Goal: Check status: Check status

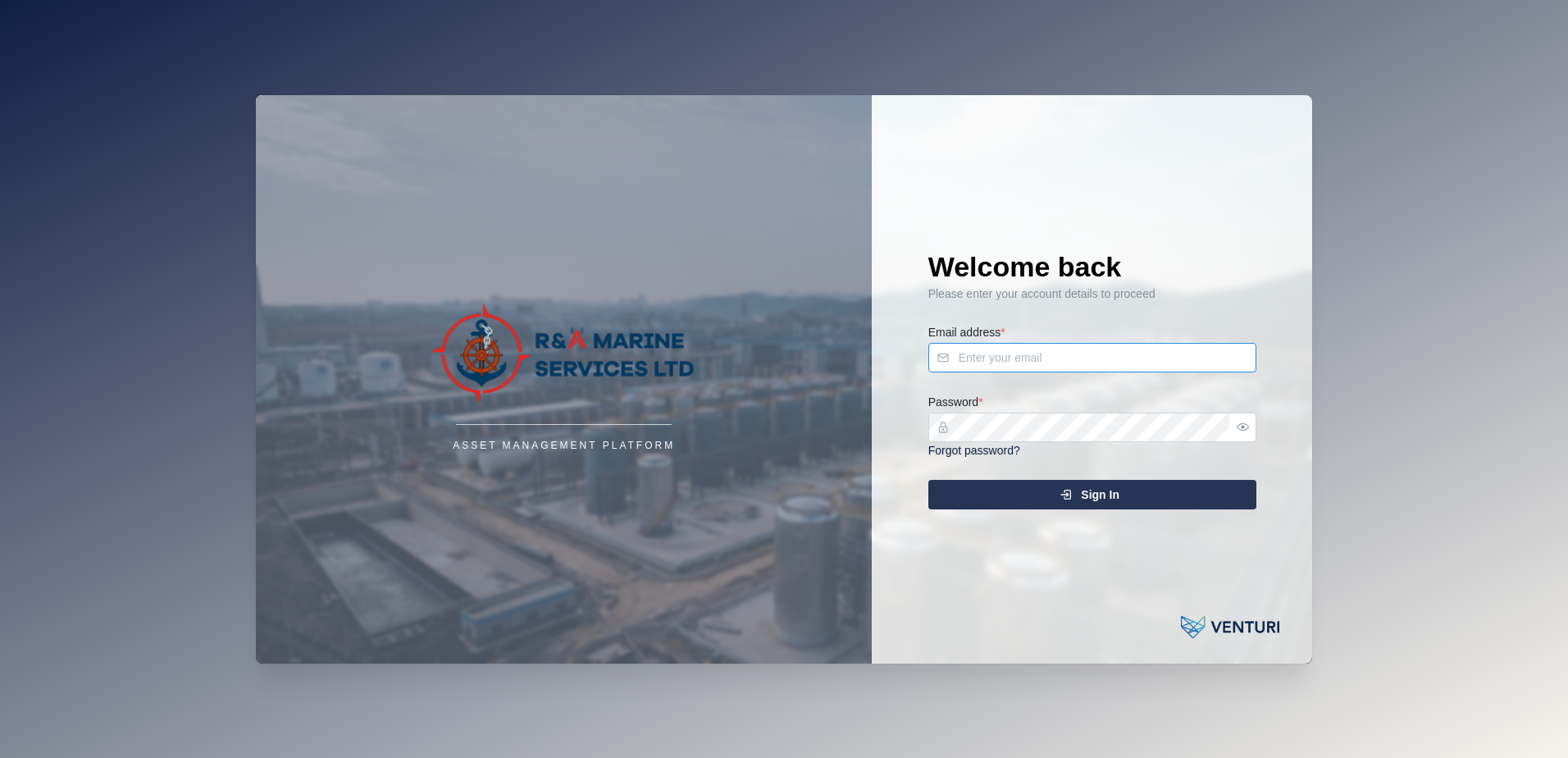
type input "[EMAIL_ADDRESS][DOMAIN_NAME]"
click at [1029, 497] on div "Sign In" at bounding box center [1090, 494] width 301 height 28
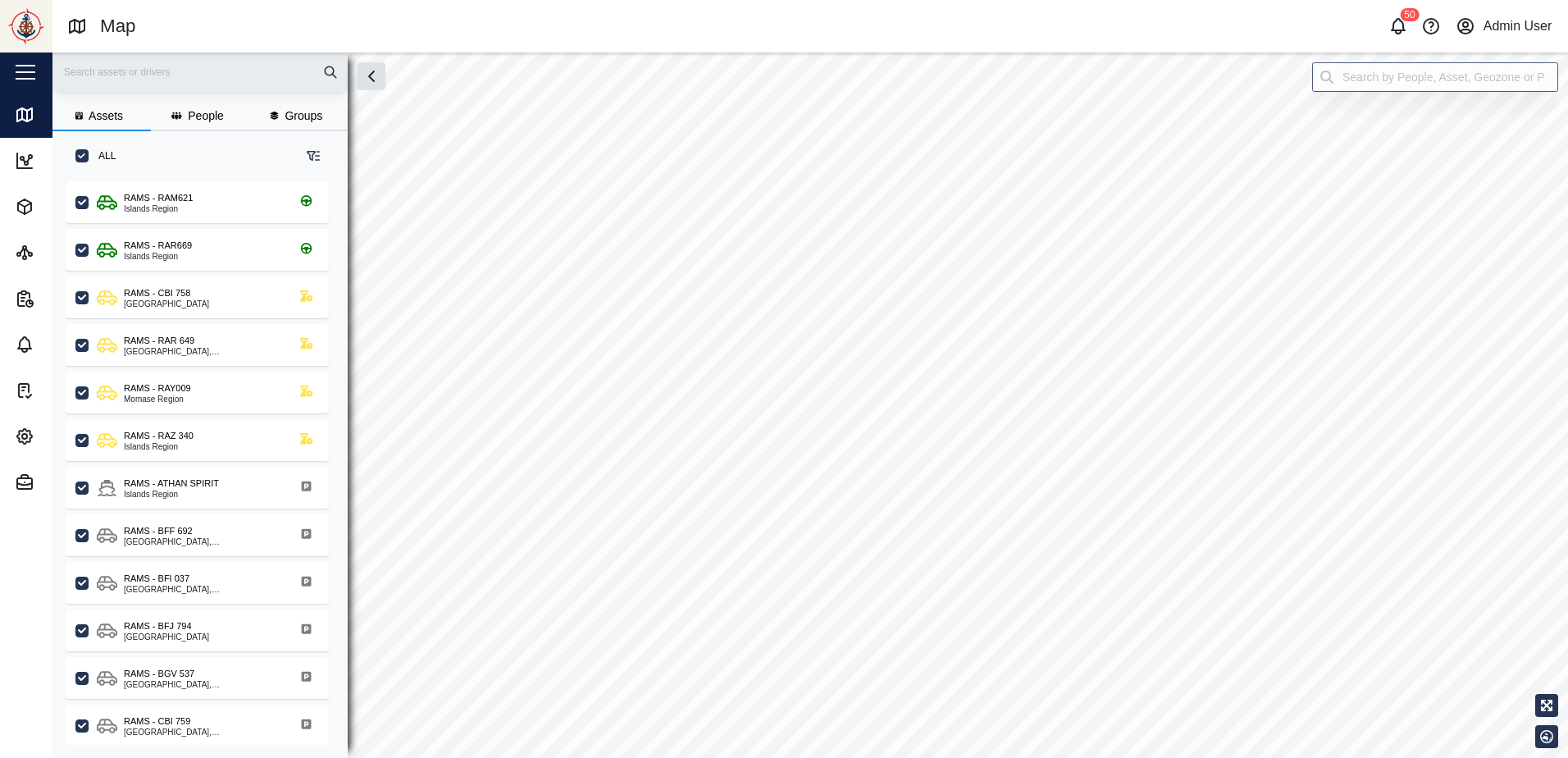
scroll to position [13, 13]
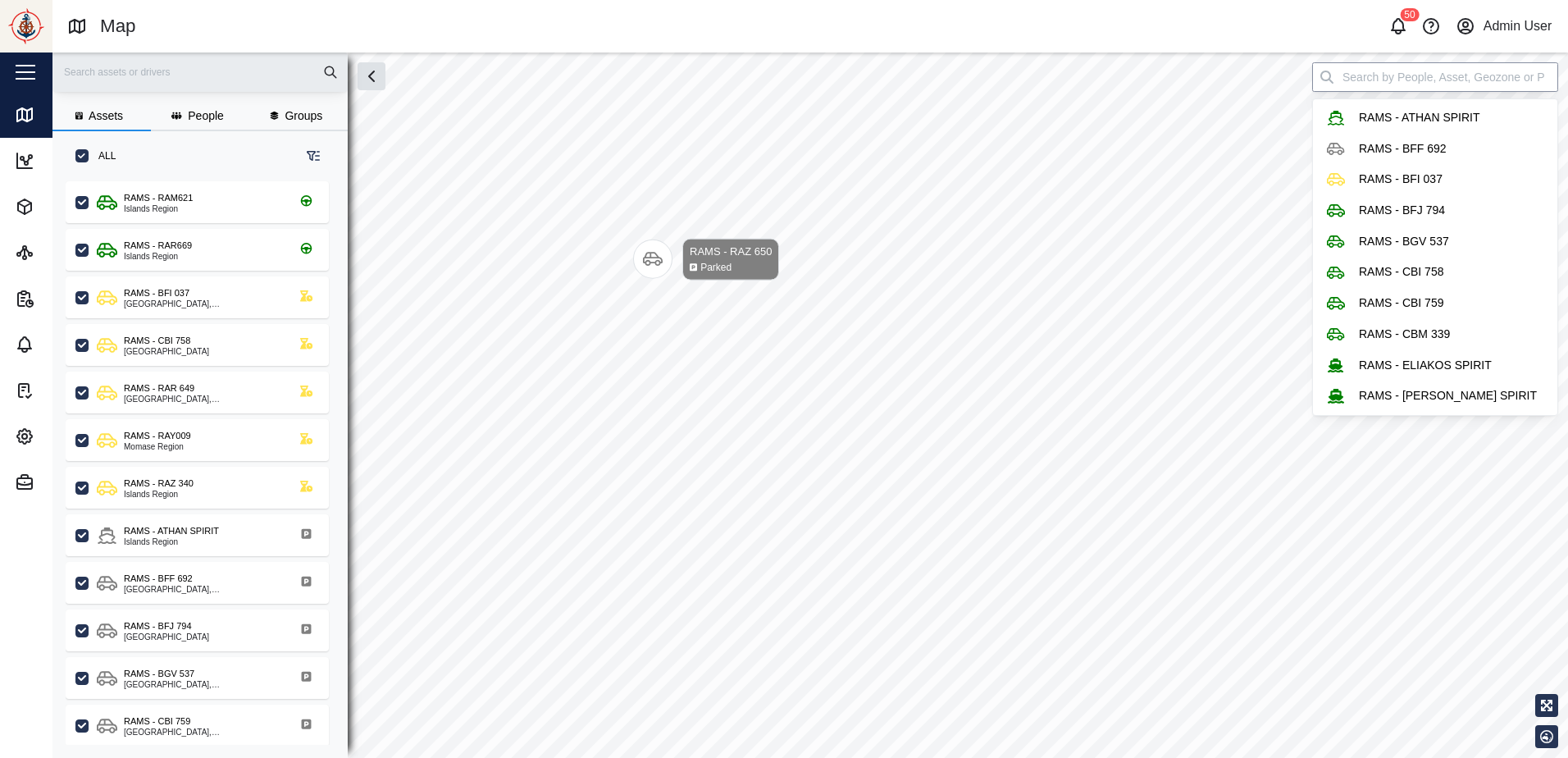
click at [1394, 84] on input "search" at bounding box center [1435, 77] width 246 height 29
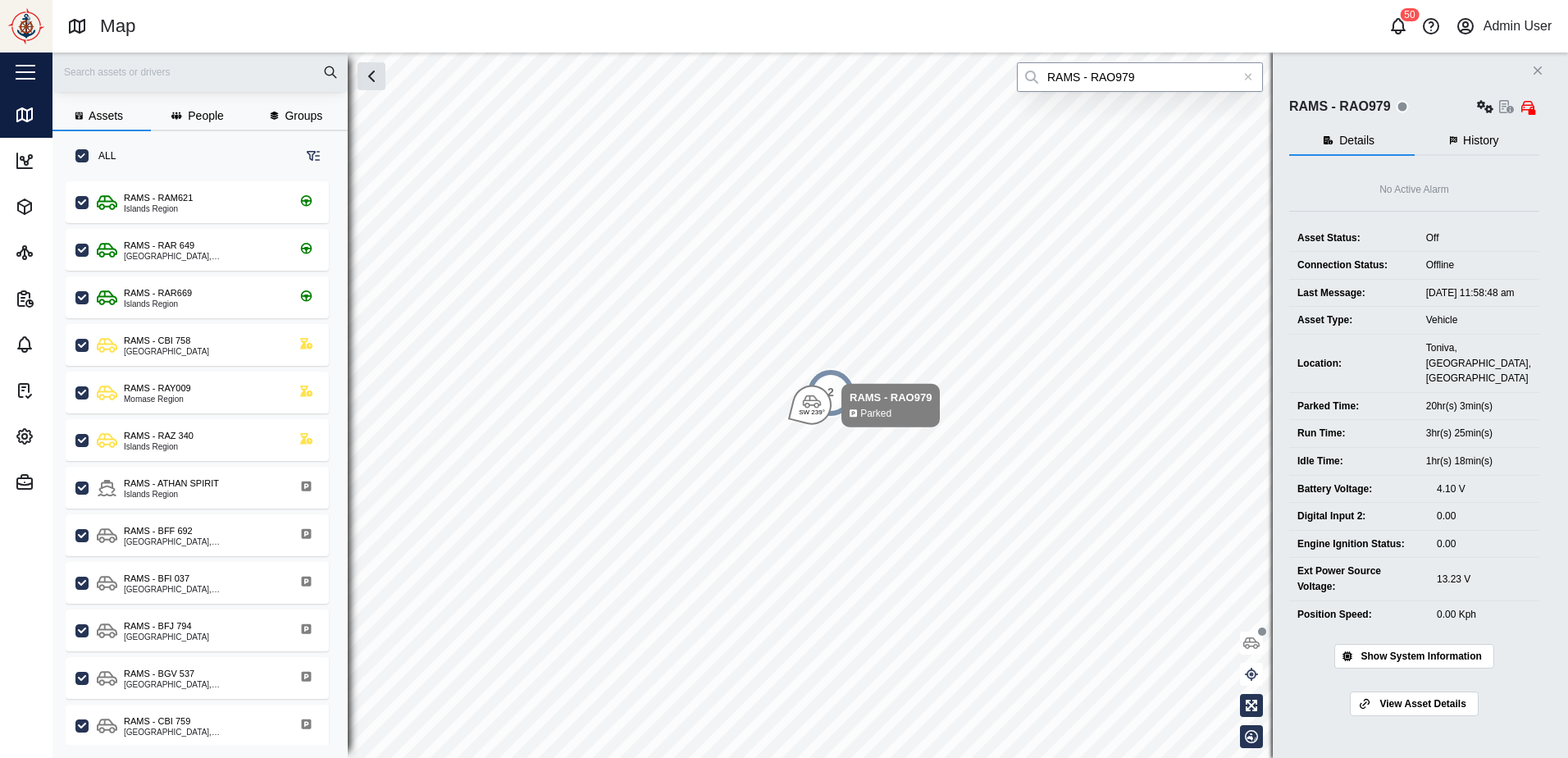
type input "RAMS - RAO979"
click at [1456, 138] on icon "button" at bounding box center [1454, 140] width 8 height 9
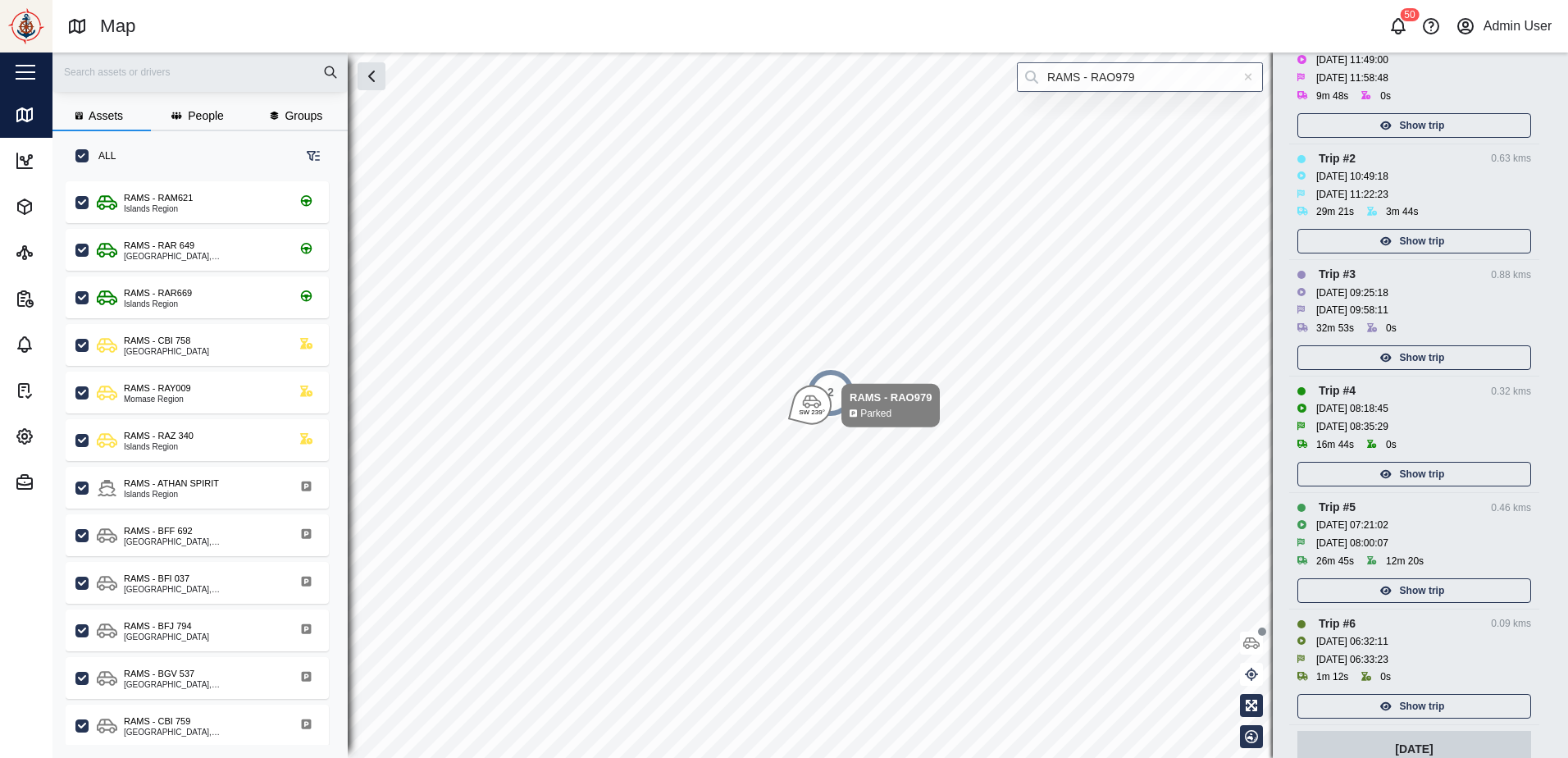
scroll to position [328, 0]
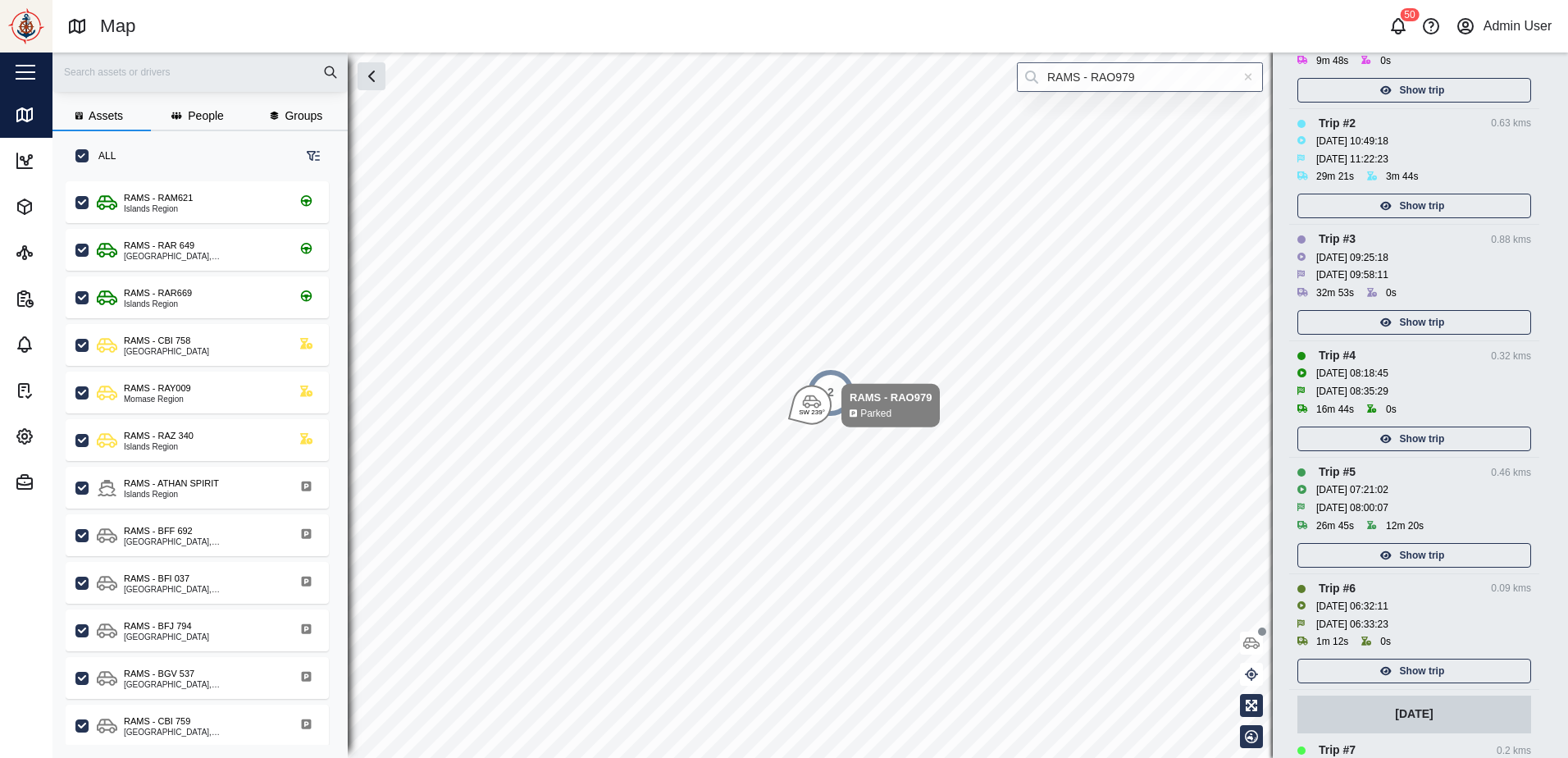
click at [1442, 200] on span "Show trip" at bounding box center [1422, 205] width 45 height 23
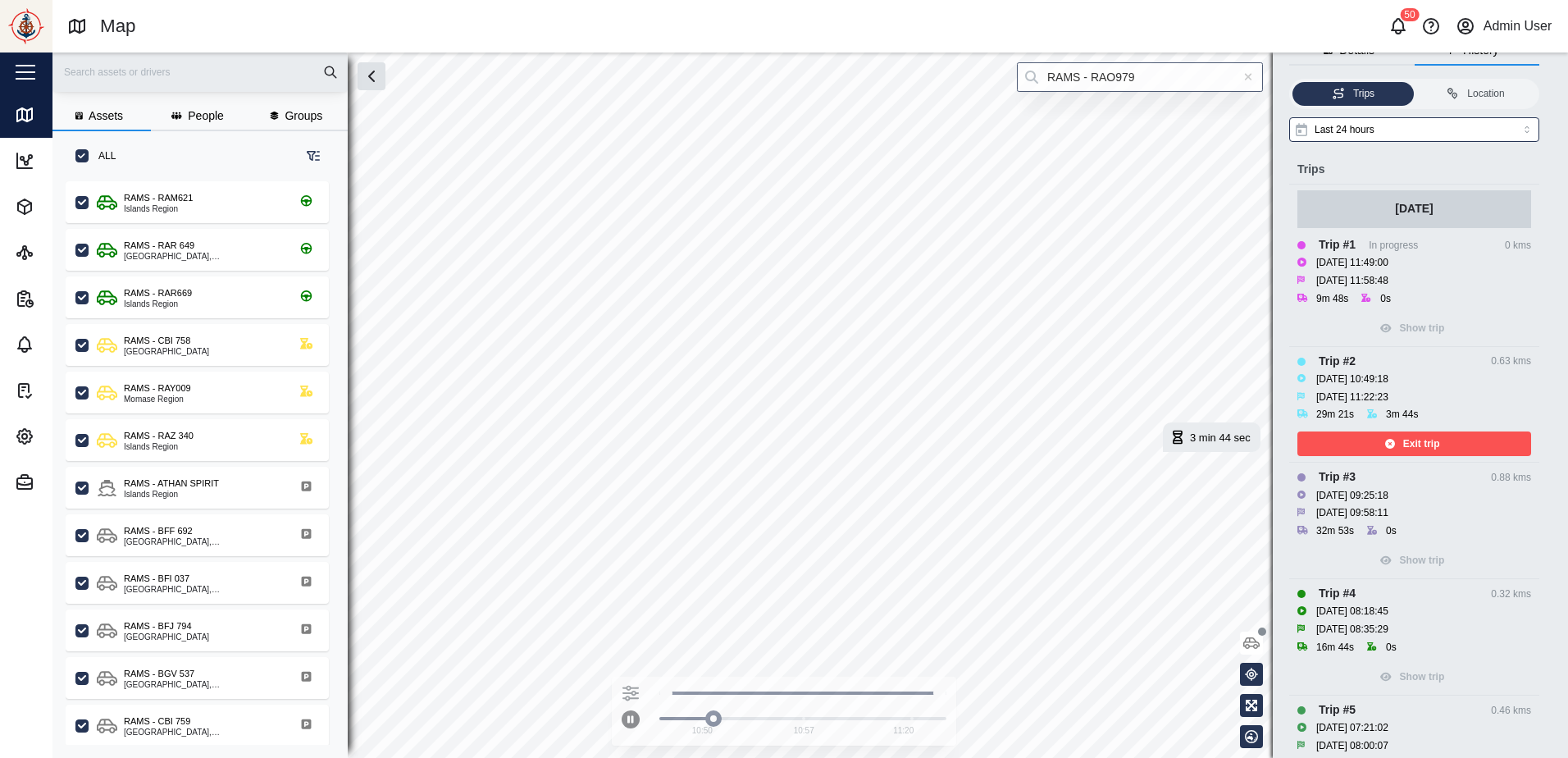
scroll to position [82, 0]
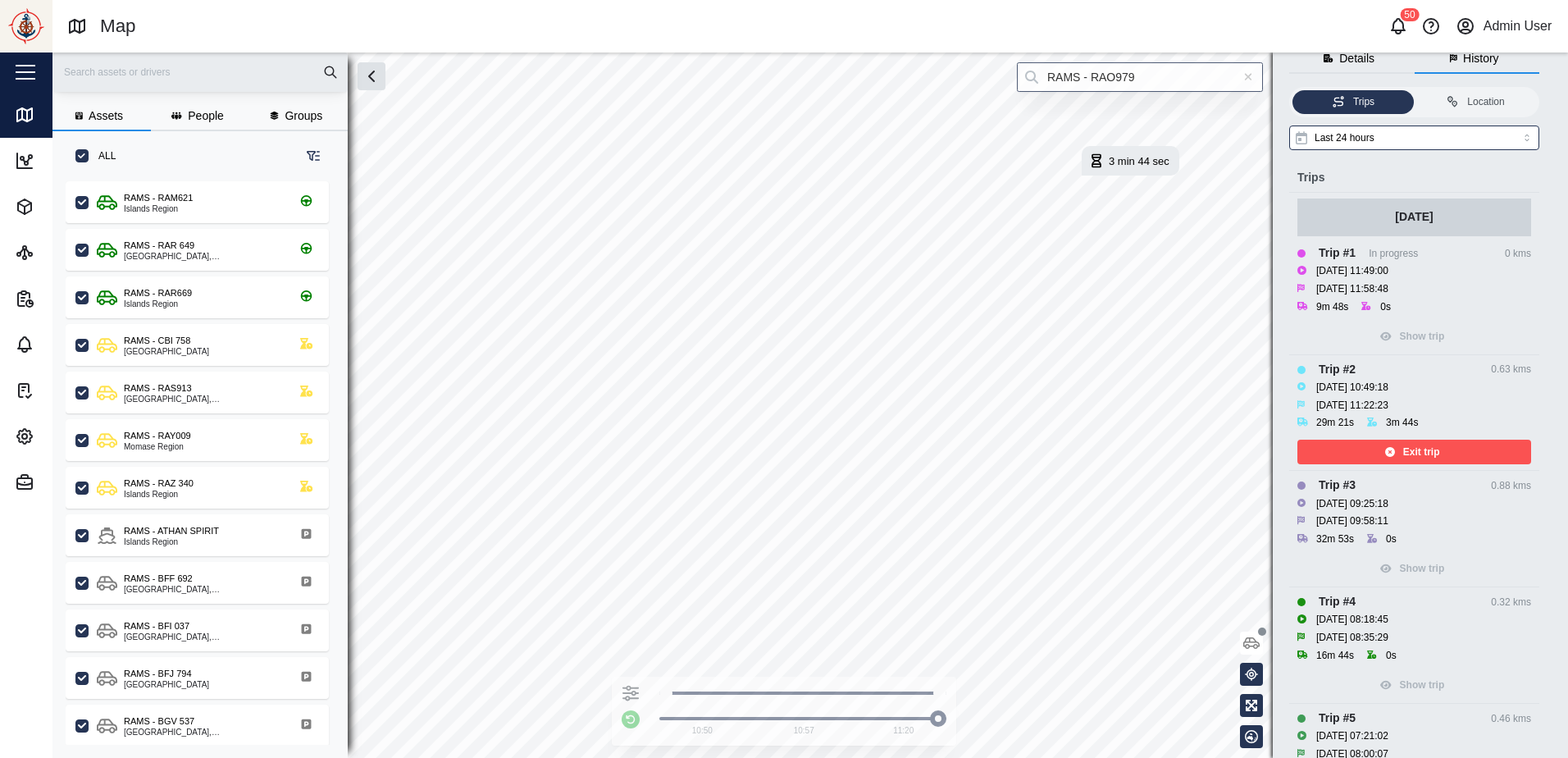
click at [1403, 449] on div "Exit trip" at bounding box center [1412, 452] width 213 height 23
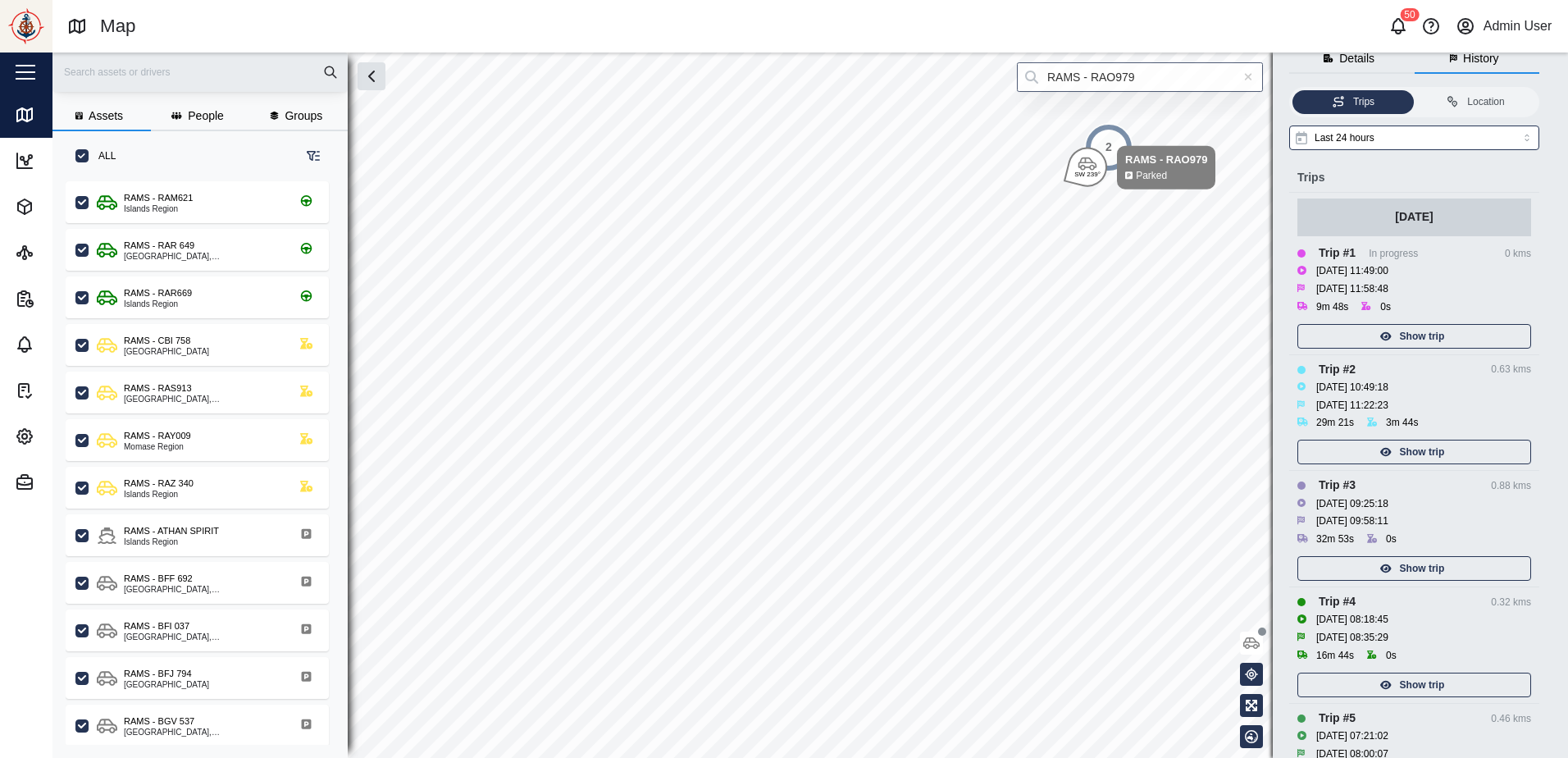
click at [1455, 564] on div "Show trip" at bounding box center [1412, 569] width 213 height 23
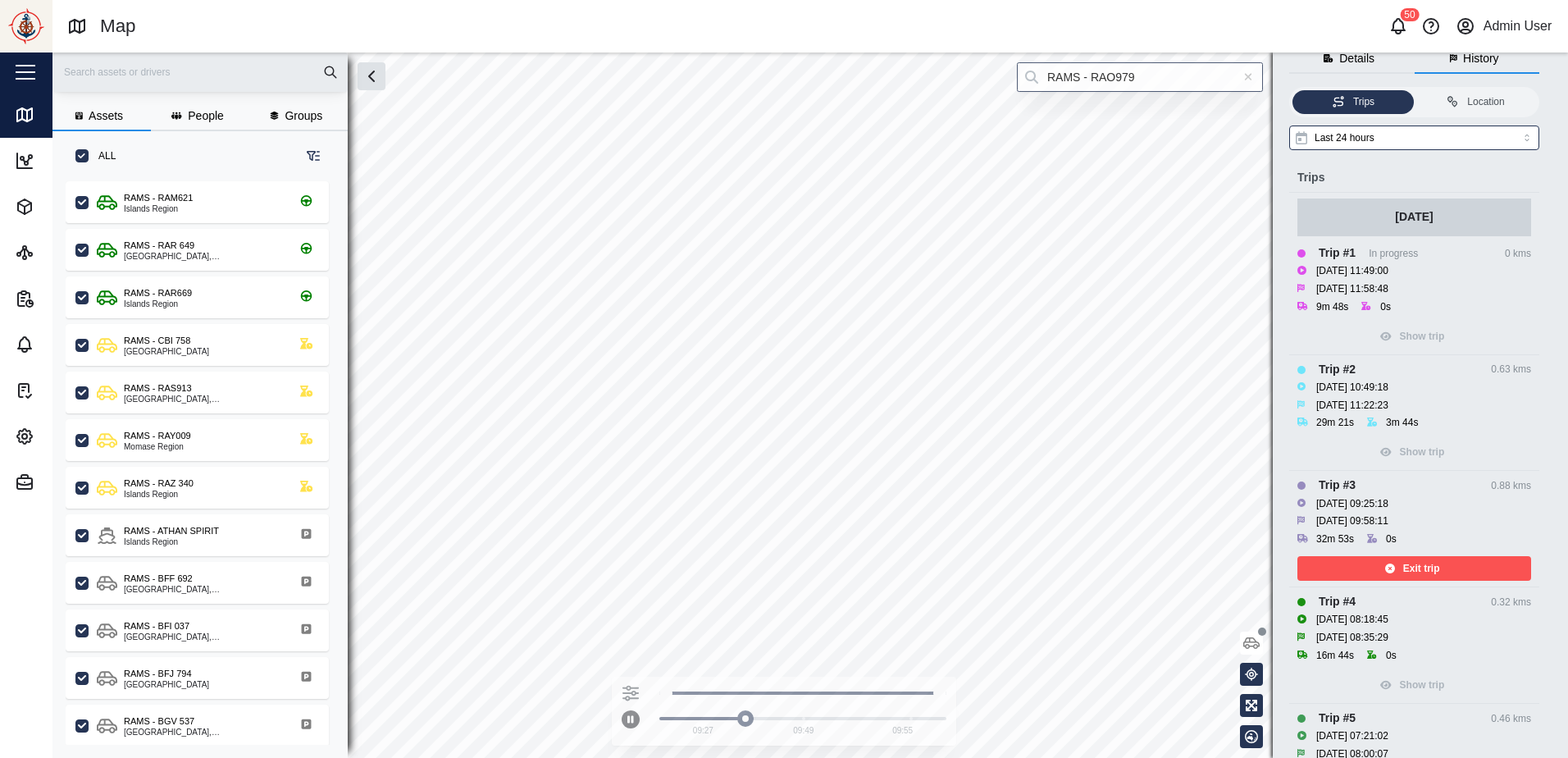
scroll to position [328, 0]
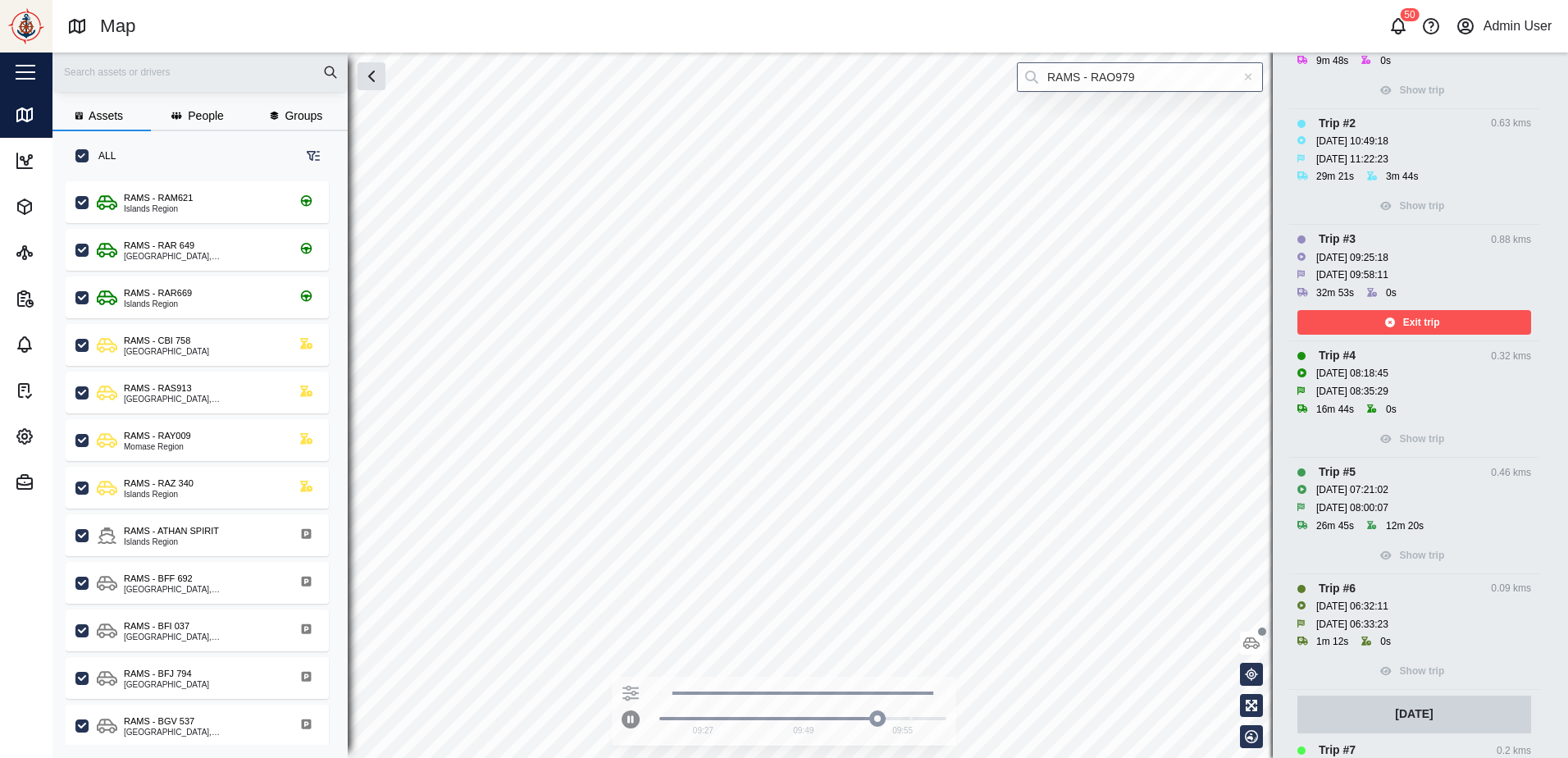
click at [1425, 320] on span "Exit trip" at bounding box center [1422, 322] width 37 height 23
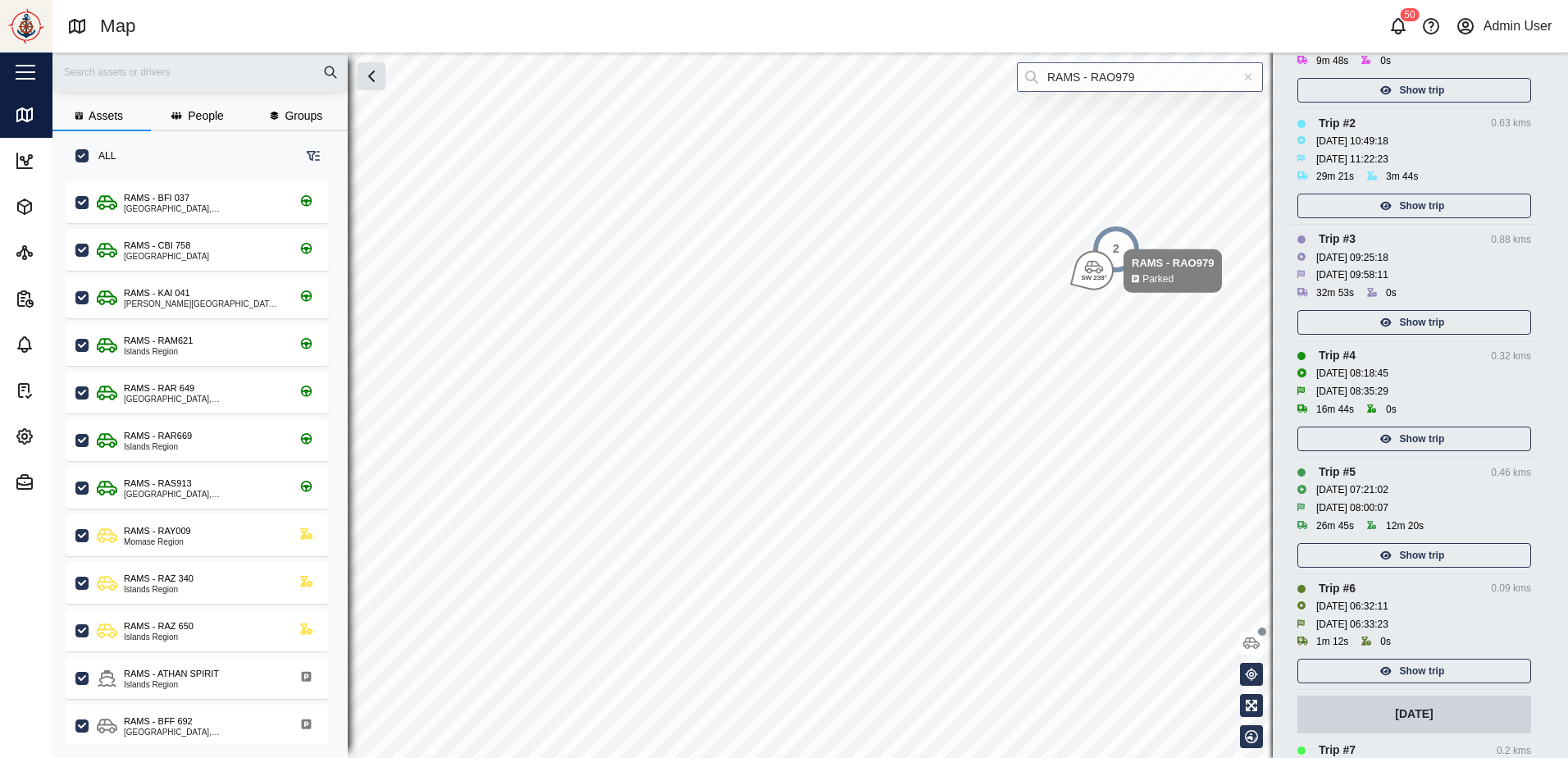
click at [1444, 320] on div "Show trip" at bounding box center [1412, 322] width 213 height 23
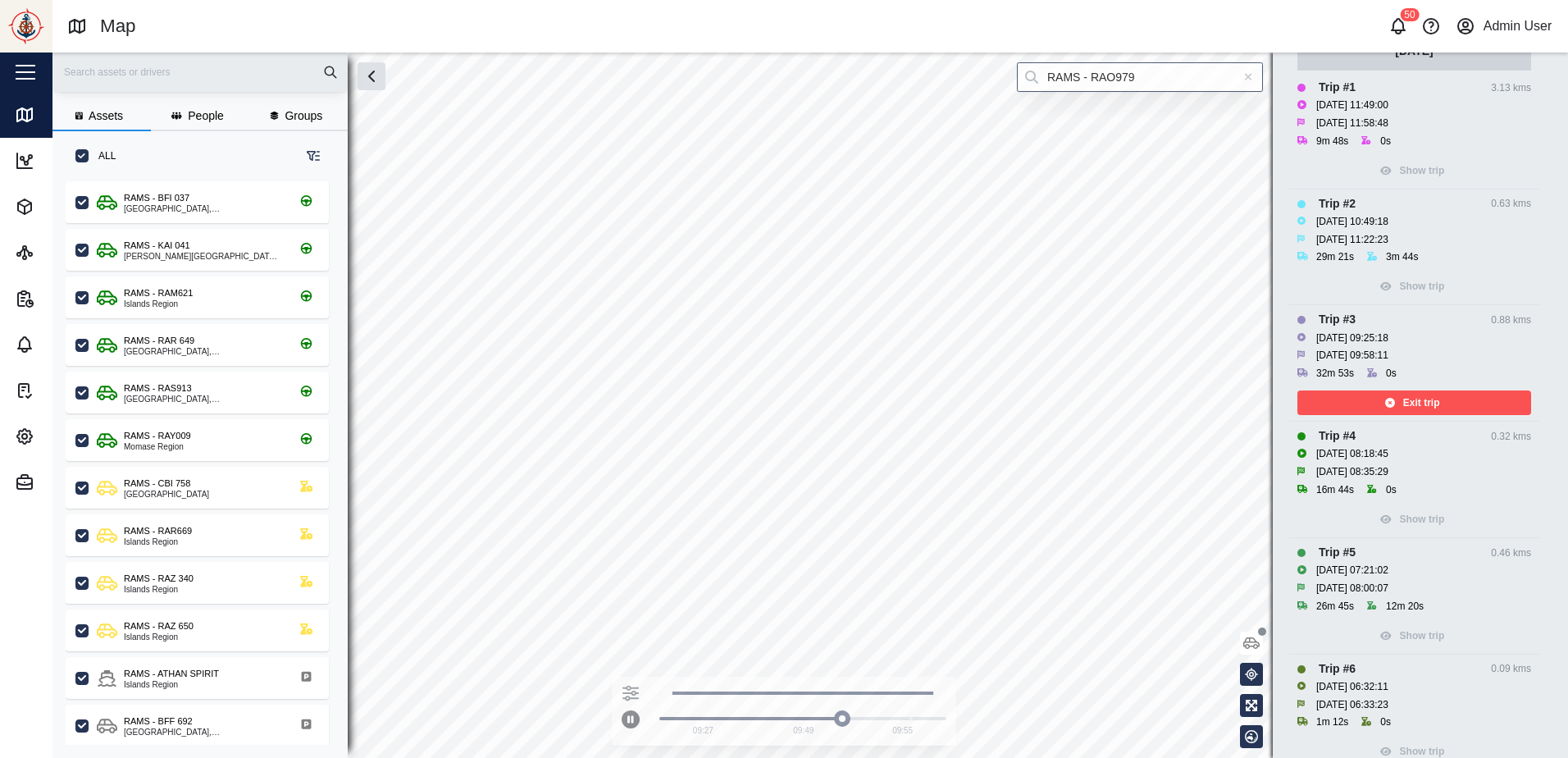
scroll to position [246, 0]
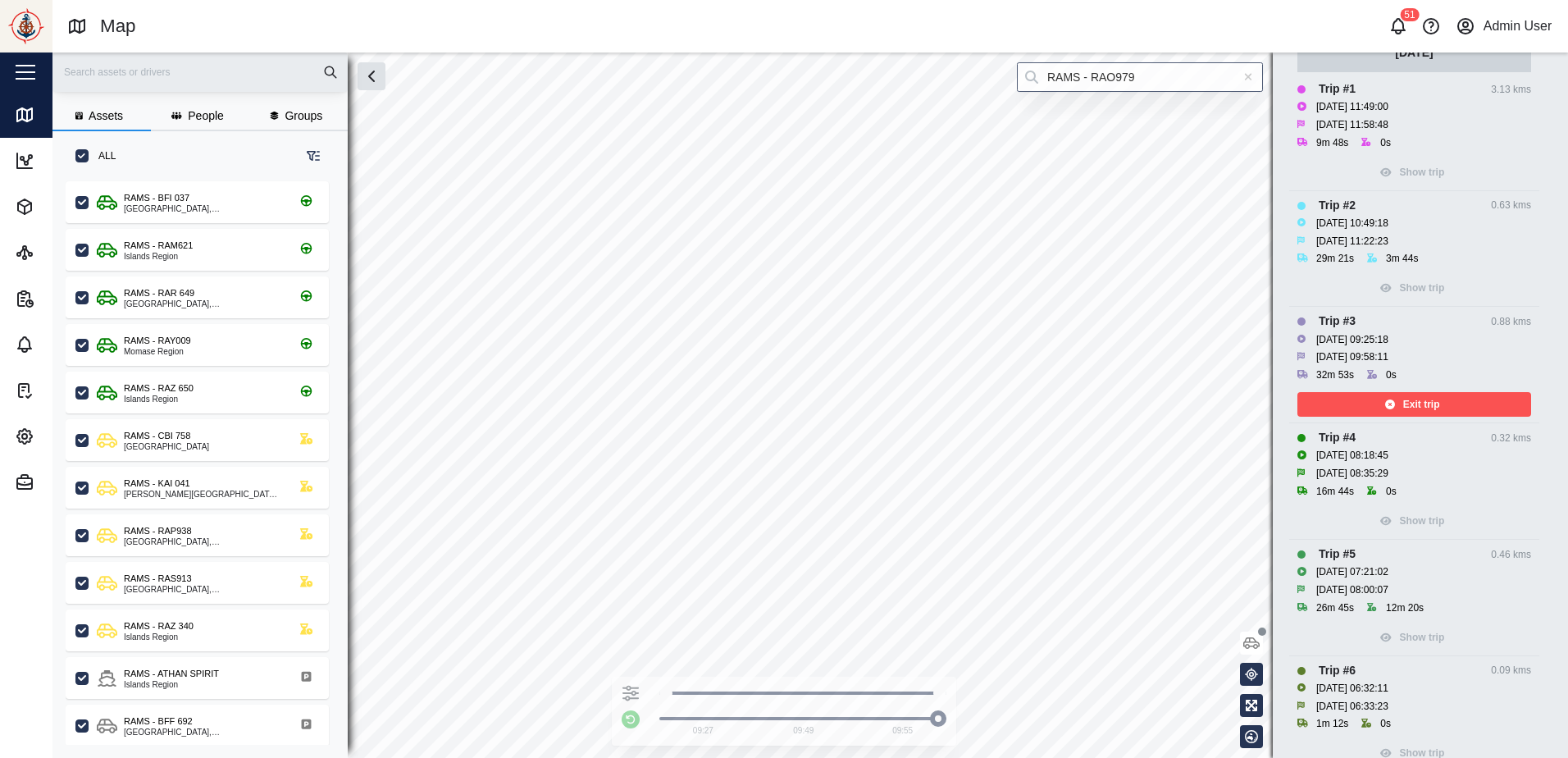
click at [1438, 403] on span "Exit trip" at bounding box center [1422, 404] width 37 height 23
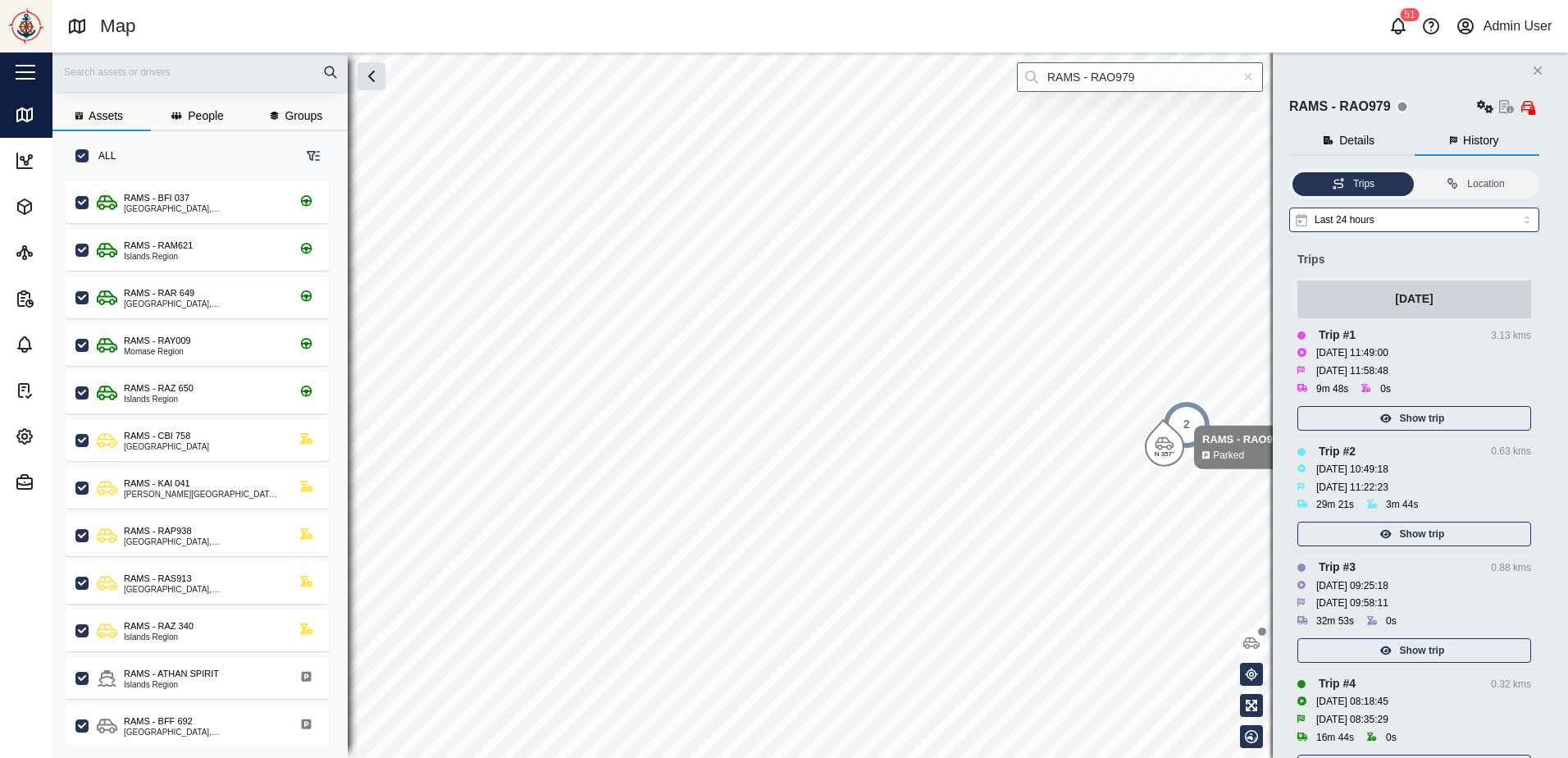
click at [1483, 531] on div "Show trip" at bounding box center [1412, 534] width 213 height 23
